Goal: Information Seeking & Learning: Learn about a topic

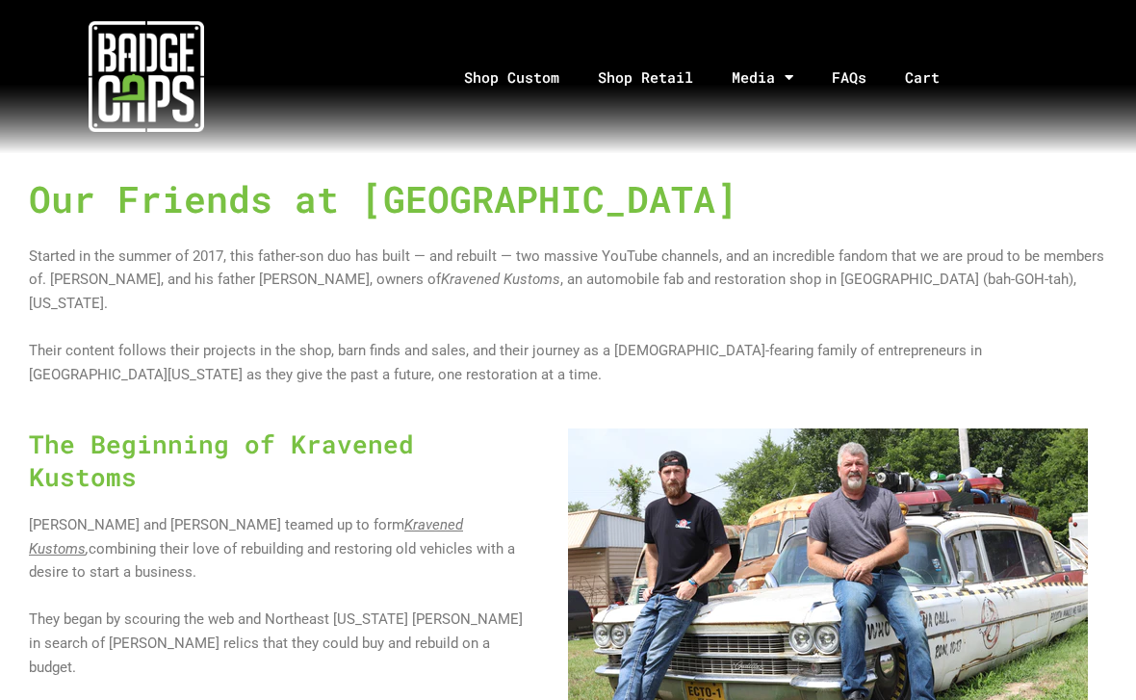
scroll to position [716, 0]
click at [1005, 175] on h1 "Our Friends at Turnin' Rust" at bounding box center [568, 198] width 1078 height 51
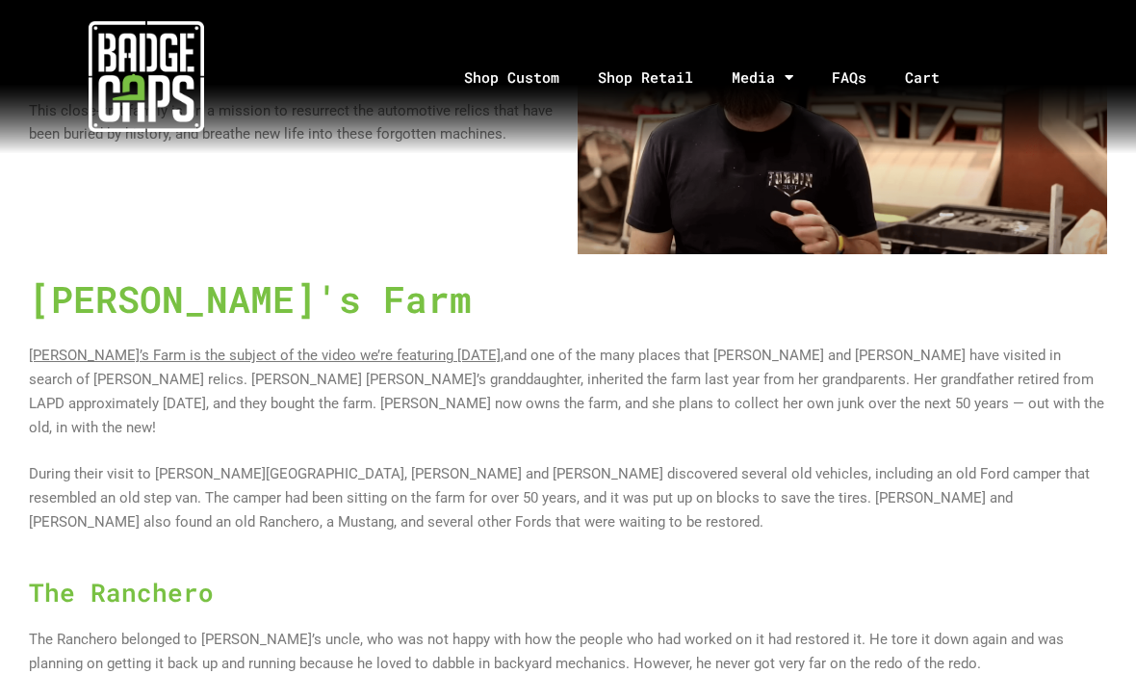
scroll to position [2709, 0]
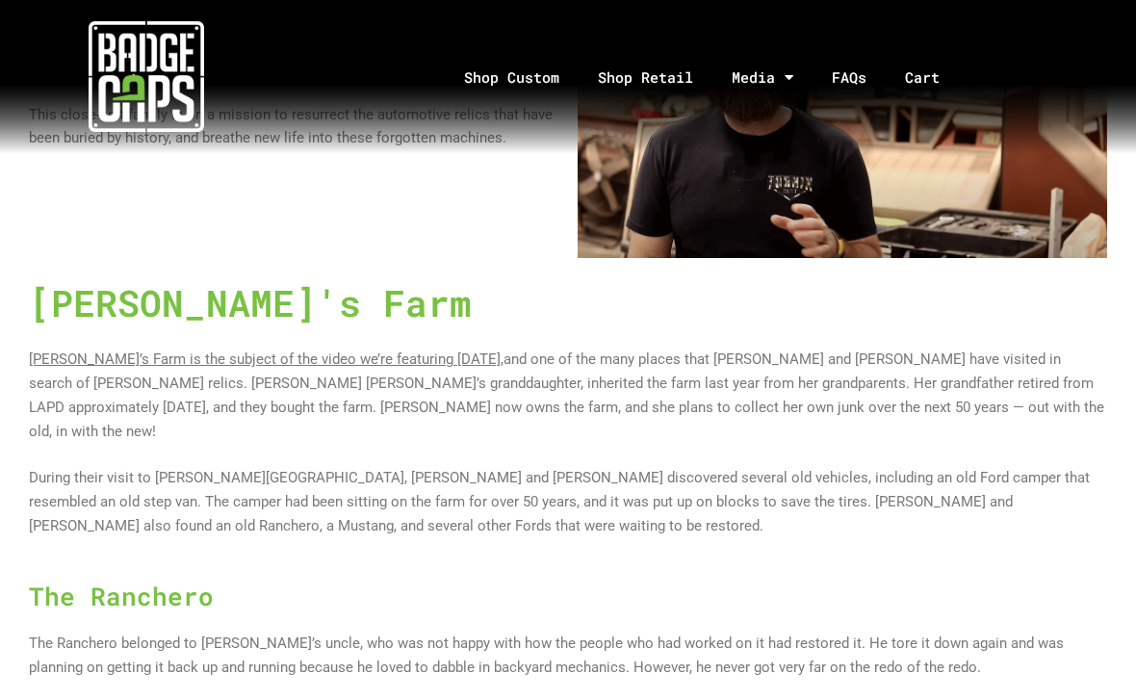
click at [1089, 470] on span "During their visit to Mary Ellen’s Farm, Lance and Wyatt discovered several old…" at bounding box center [559, 502] width 1061 height 65
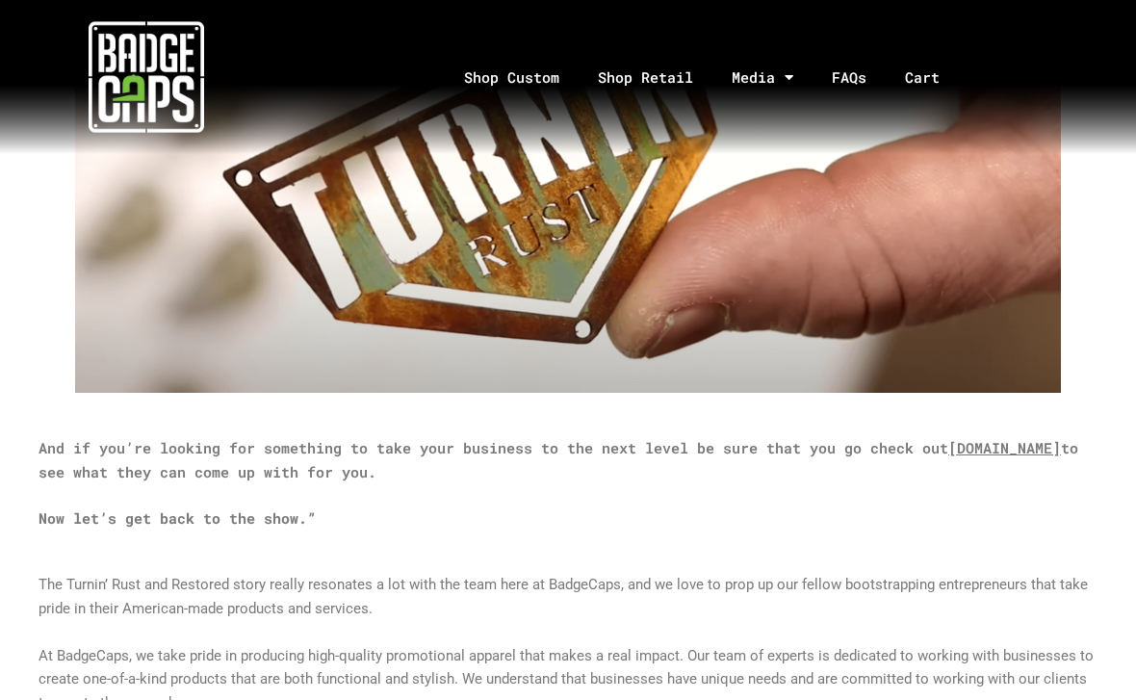
scroll to position [5703, 0]
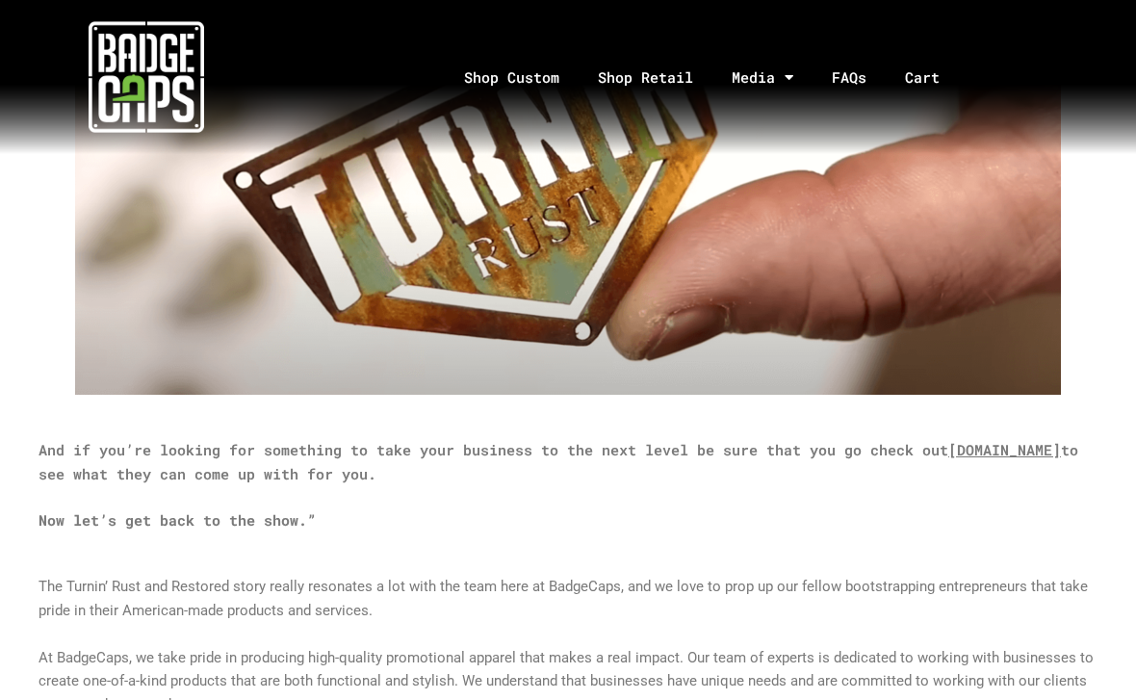
click at [770, 70] on link "Media" at bounding box center [762, 77] width 100 height 101
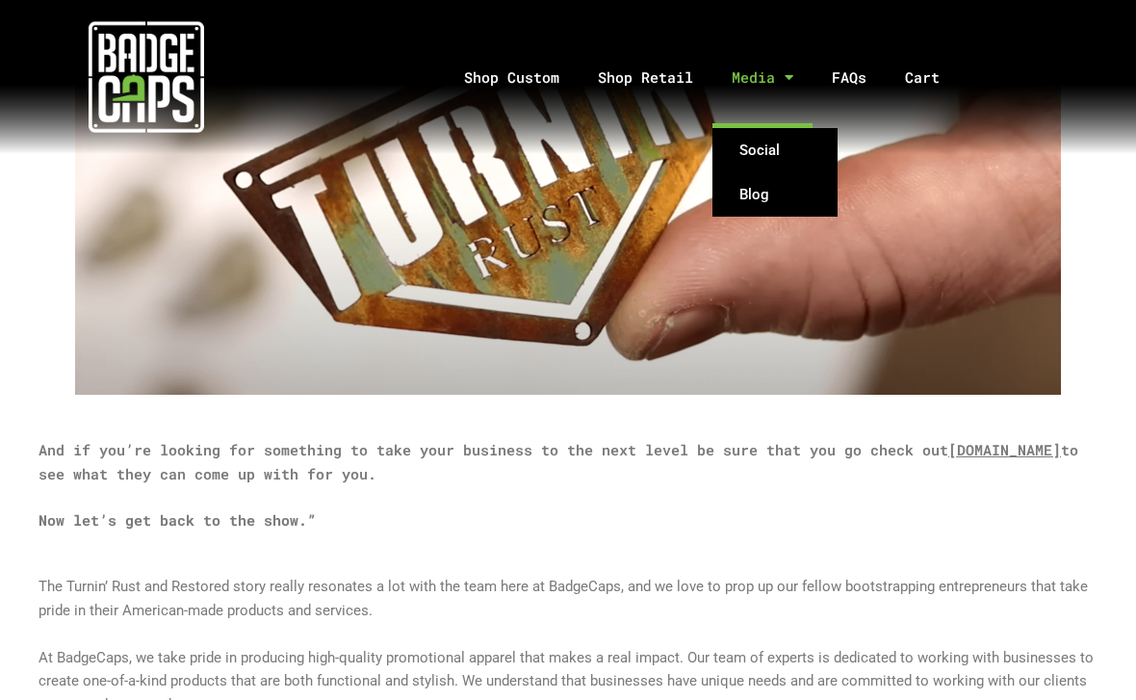
click at [772, 185] on link "Blog" at bounding box center [774, 194] width 125 height 44
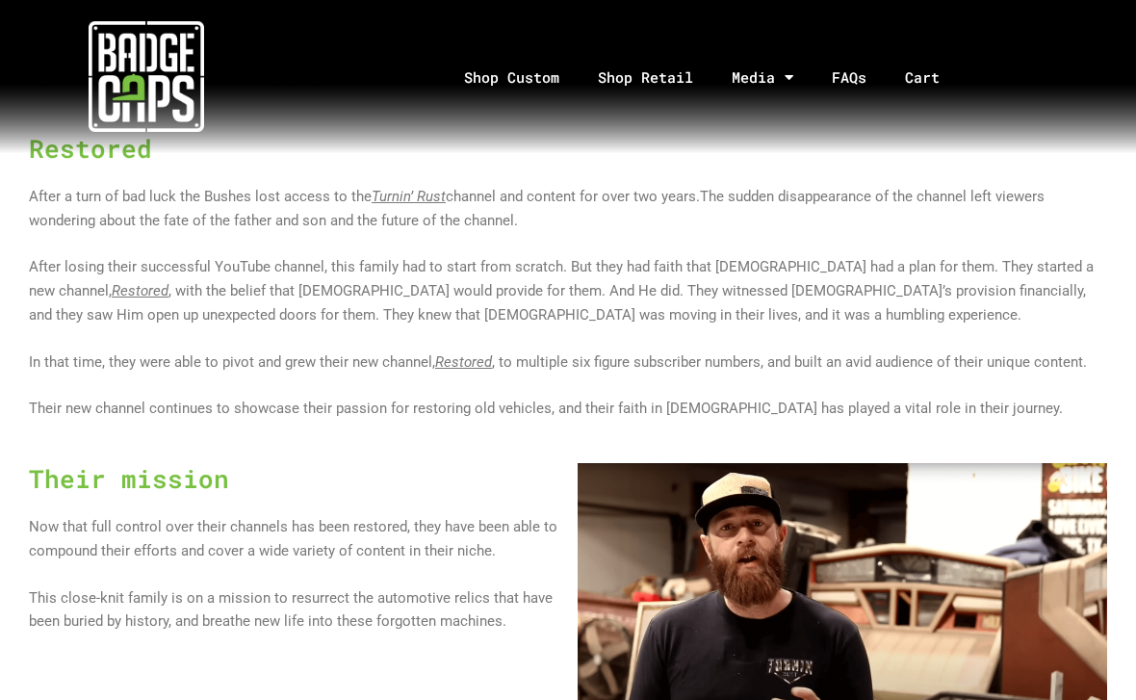
scroll to position [2230, 0]
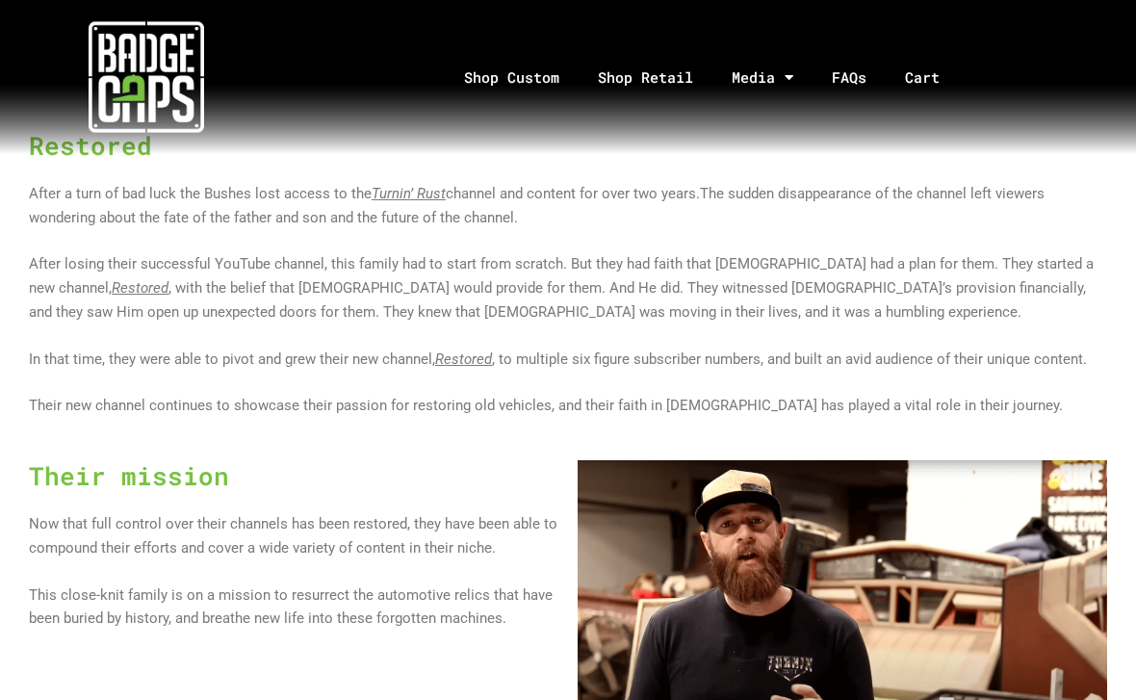
click at [470, 350] on u "Restored" at bounding box center [463, 358] width 57 height 17
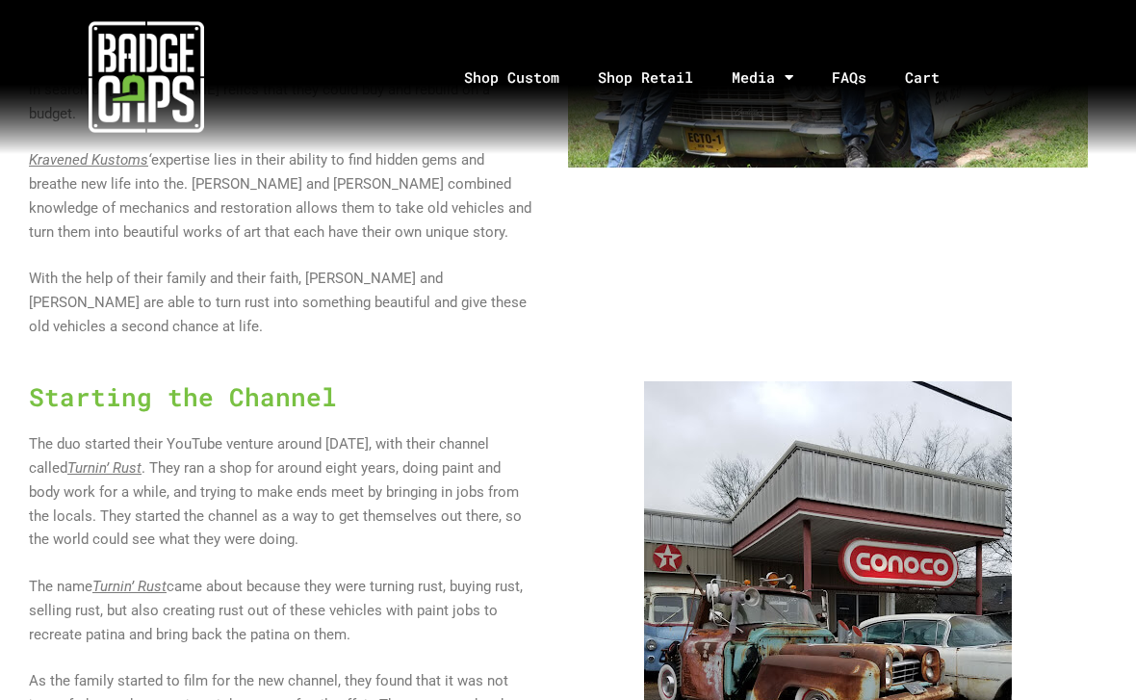
scroll to position [1268, 0]
click at [1003, 139] on div "Shop Custom Shop Retail Media Social Blog FAQs Cart Your cart is empty. Take a …" at bounding box center [568, 77] width 1136 height 154
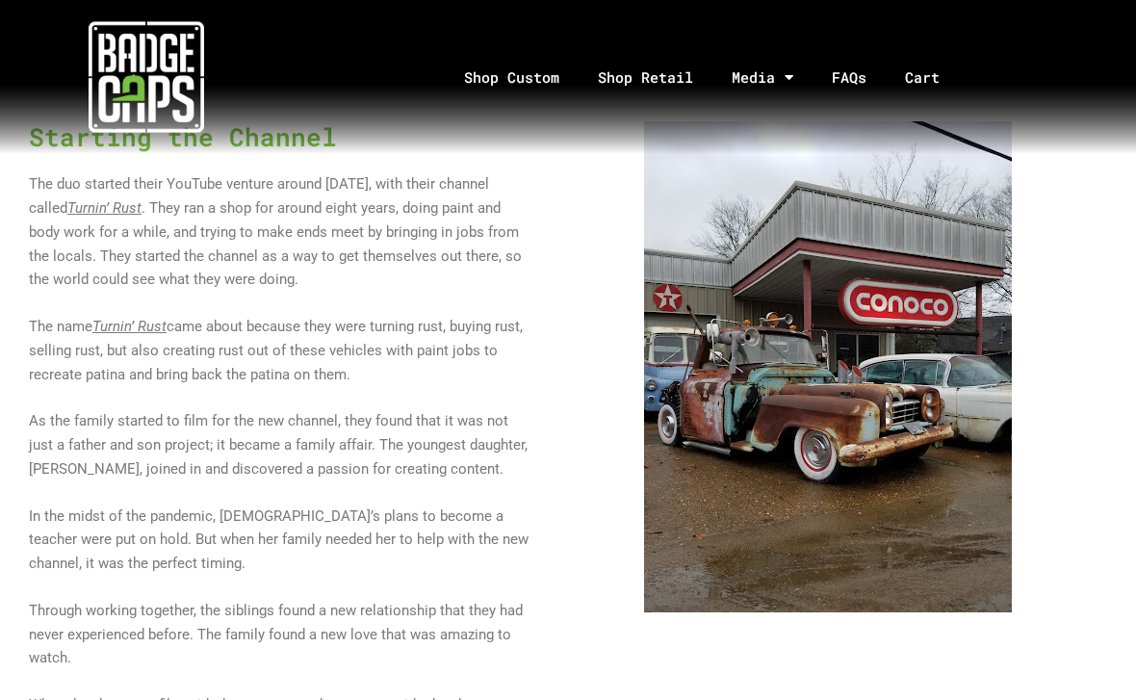
scroll to position [1537, 0]
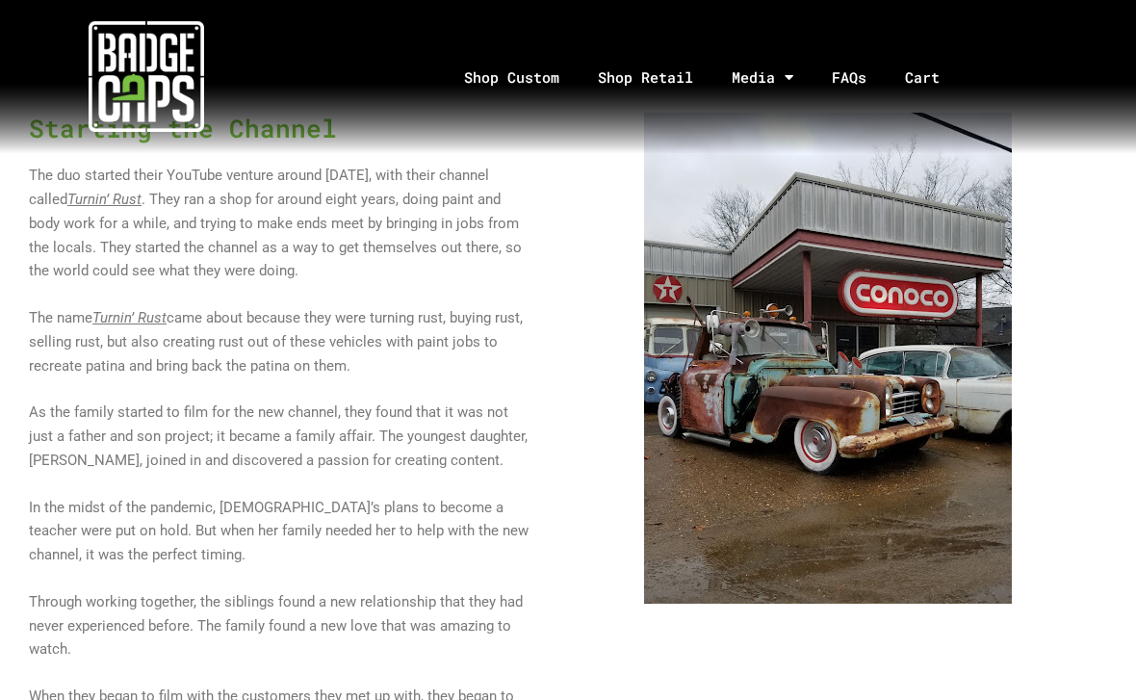
click at [1106, 201] on div at bounding box center [827, 459] width 571 height 710
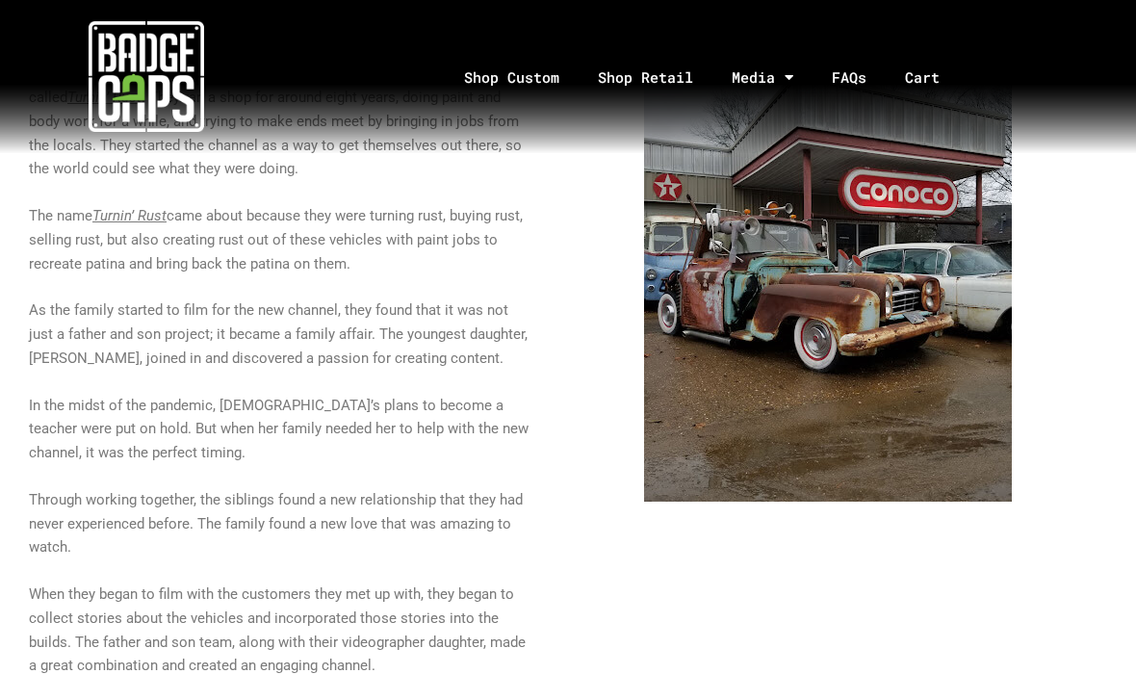
scroll to position [1639, 0]
click at [1115, 187] on div "Starting the Channel The duo started their YouTube venture around August of 201…" at bounding box center [567, 357] width 1097 height 710
click at [1119, 190] on section "Starting the Channel The duo started their YouTube venture around August of 201…" at bounding box center [568, 357] width 1136 height 710
click at [1116, 199] on section "Starting the Channel The duo started their YouTube venture around August of 201…" at bounding box center [568, 357] width 1136 height 710
click at [1107, 212] on div at bounding box center [827, 357] width 571 height 710
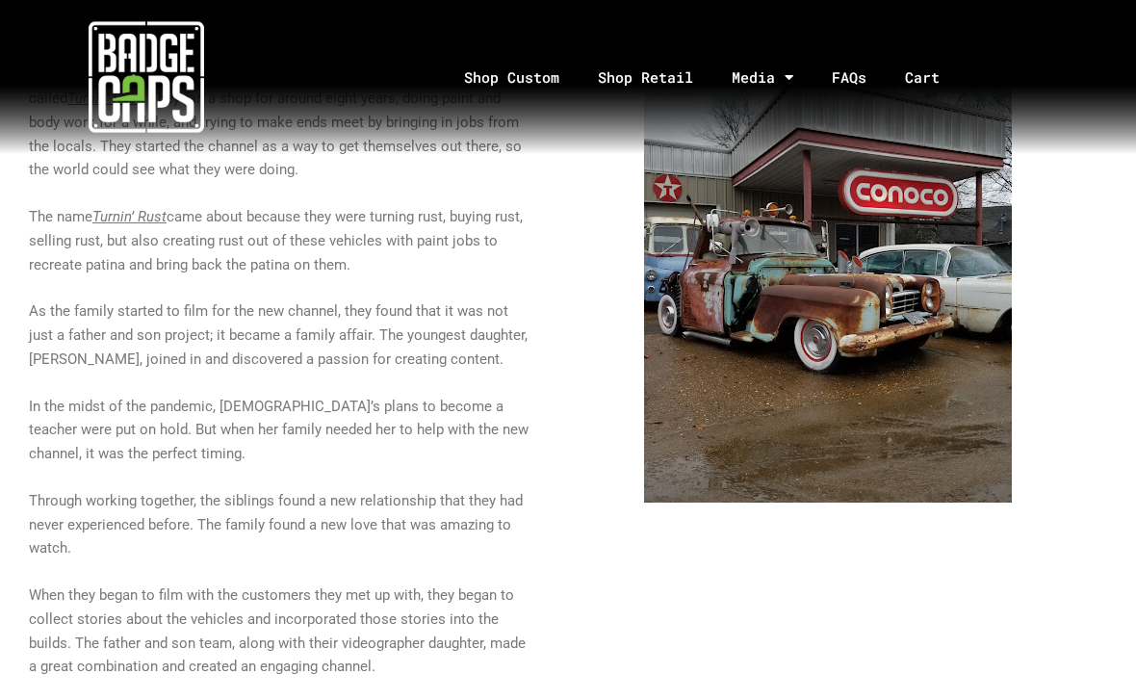
click at [1110, 231] on div at bounding box center [827, 357] width 571 height 710
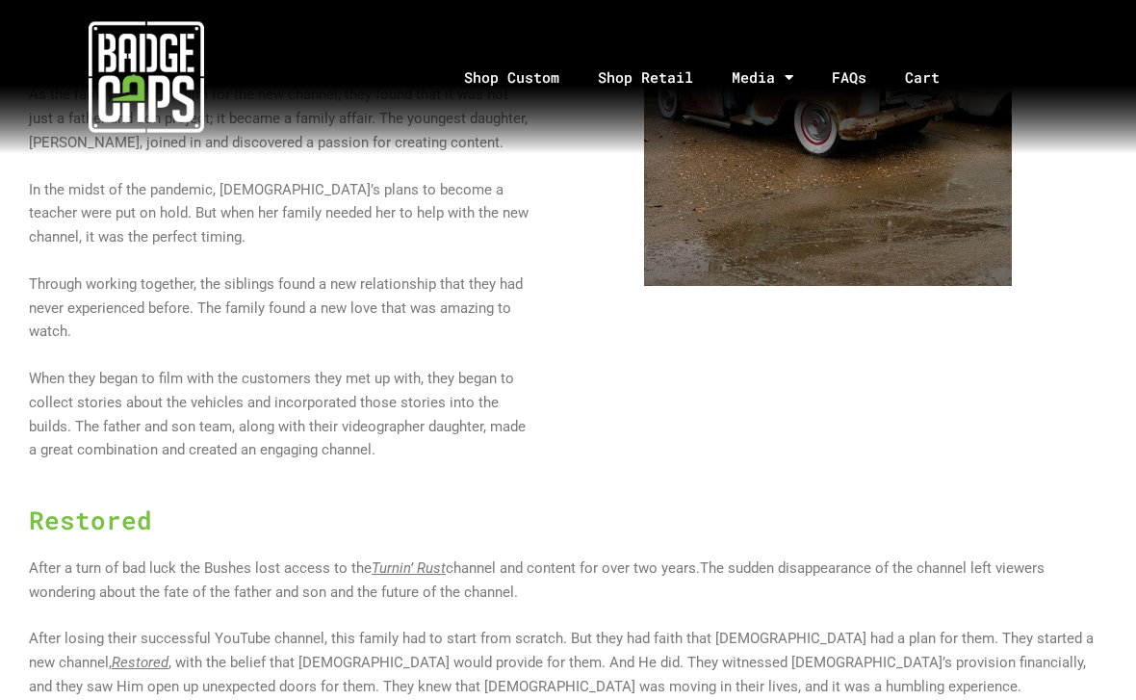
scroll to position [1863, 0]
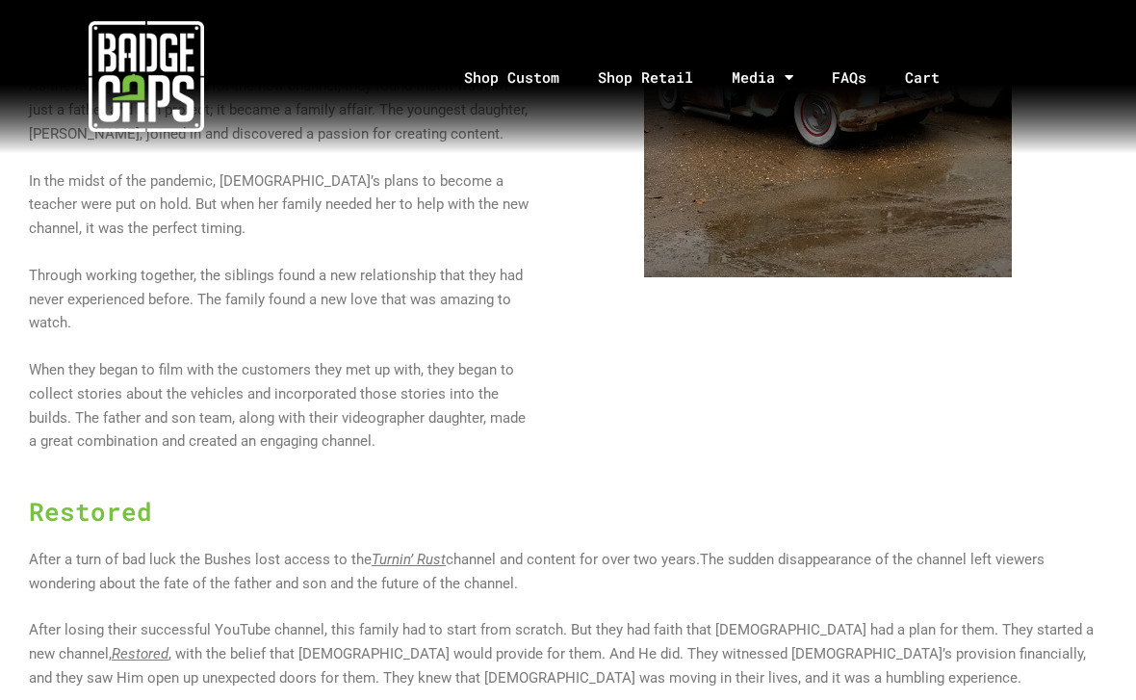
click at [1094, 195] on div at bounding box center [827, 133] width 571 height 710
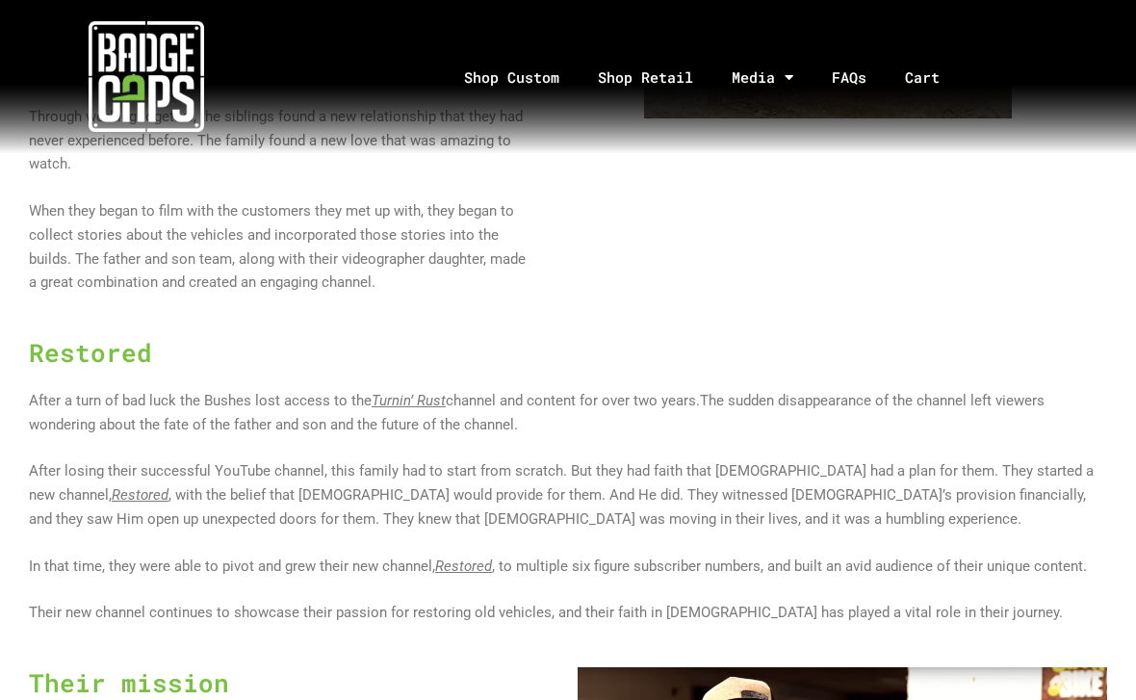
scroll to position [2023, 0]
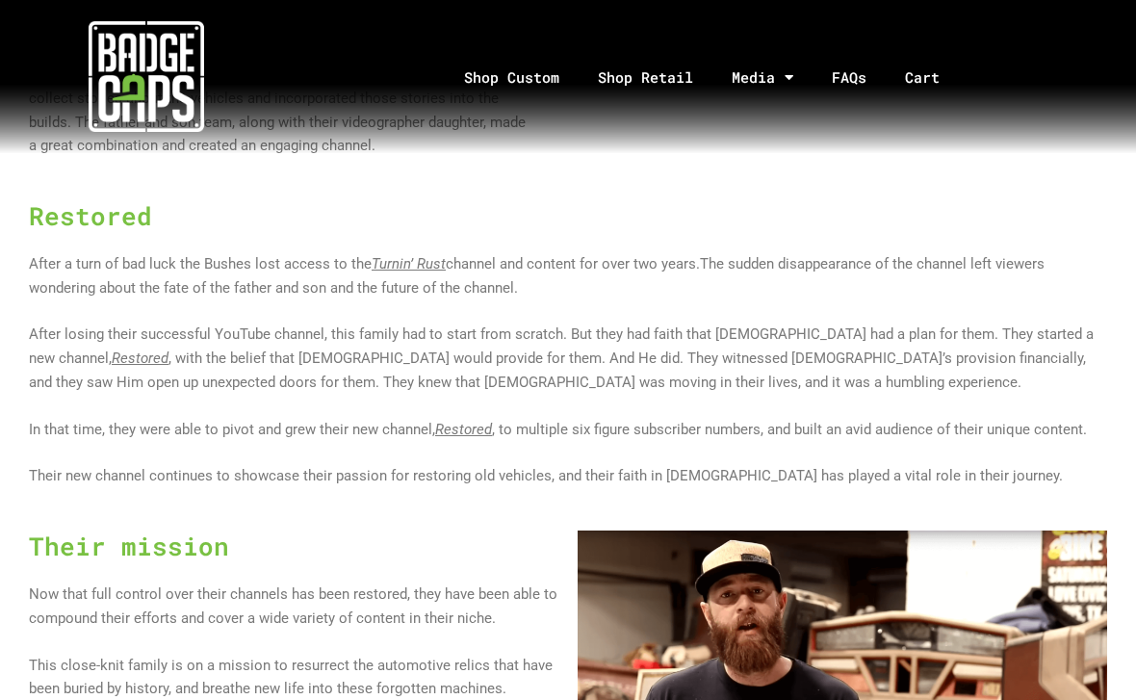
scroll to position [2160, 0]
click at [473, 421] on u "Restored" at bounding box center [463, 429] width 57 height 17
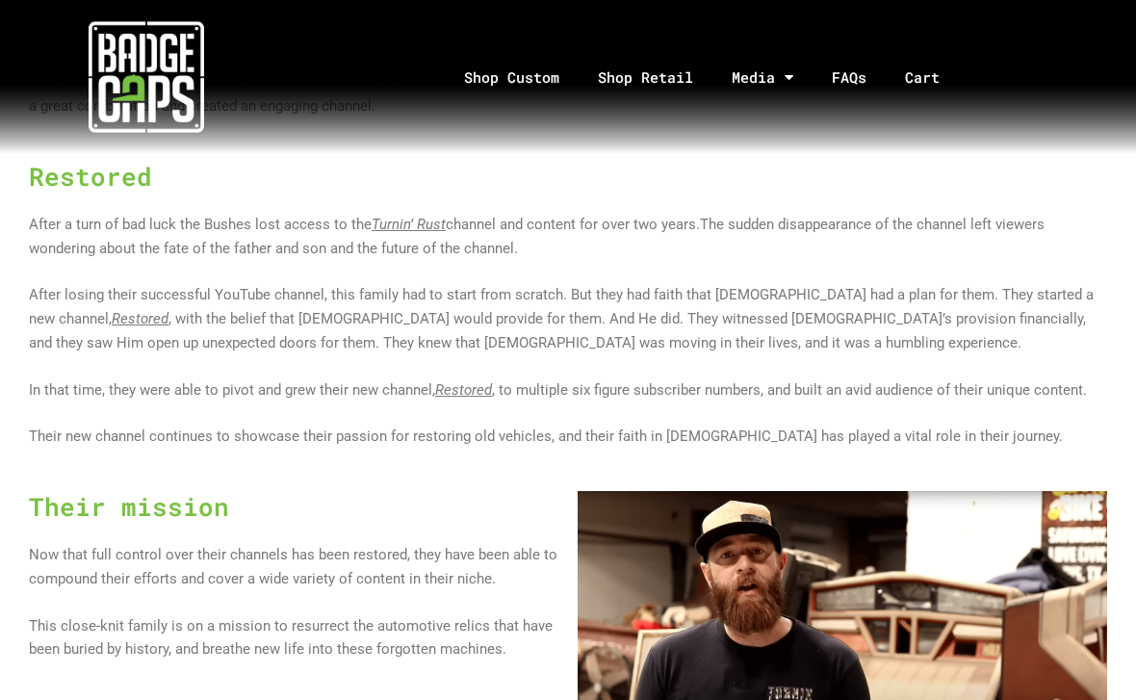
scroll to position [2200, 0]
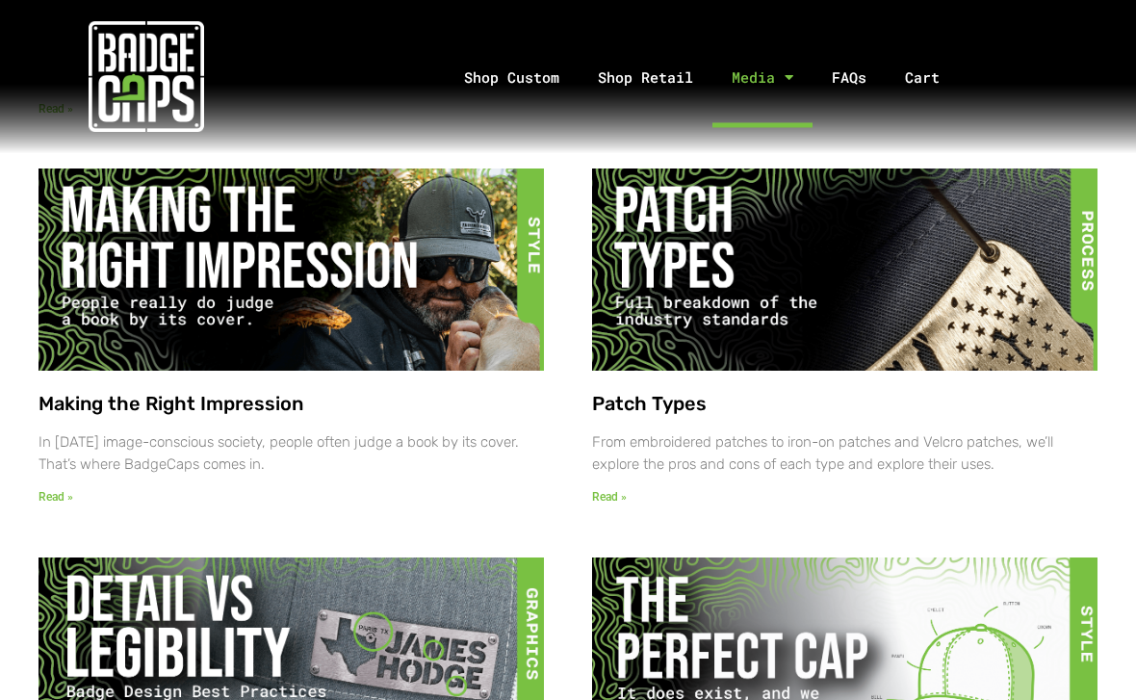
scroll to position [1412, 0]
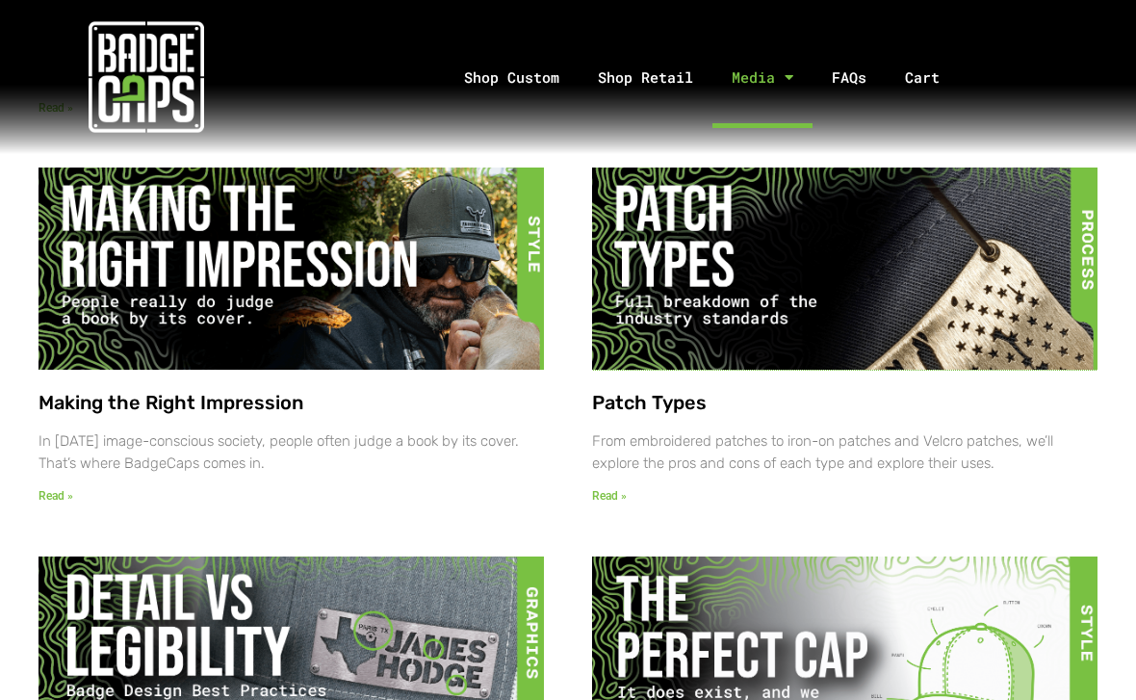
click at [1069, 232] on img at bounding box center [843, 268] width 516 height 204
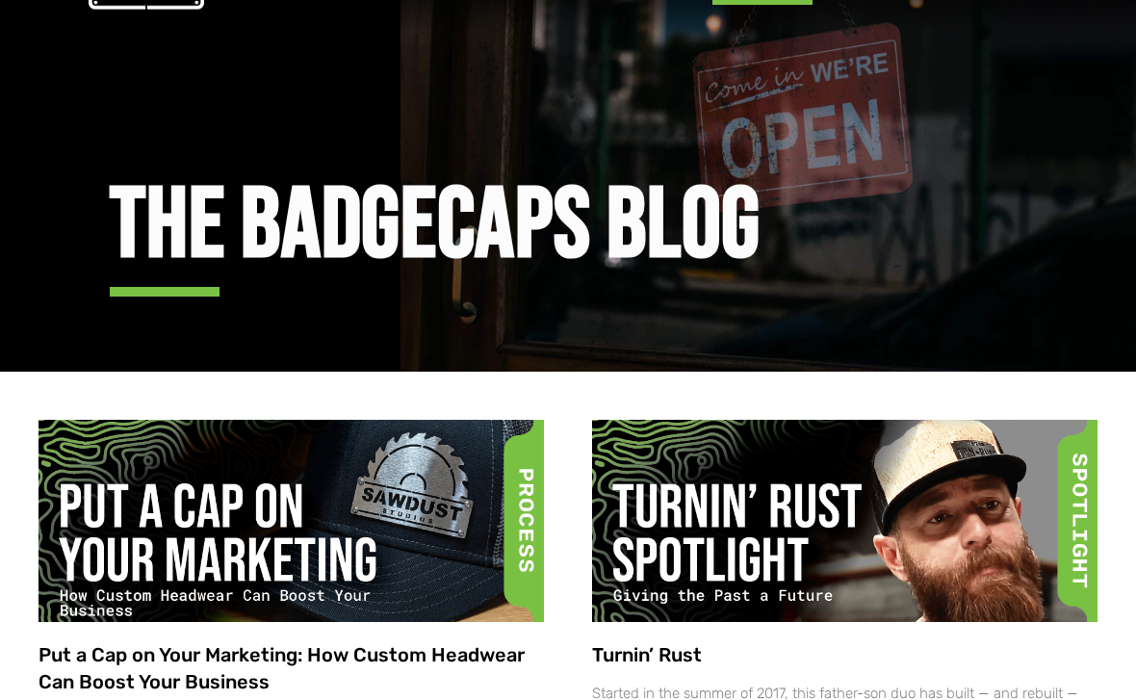
scroll to position [0, 0]
